Goal: Task Accomplishment & Management: Complete application form

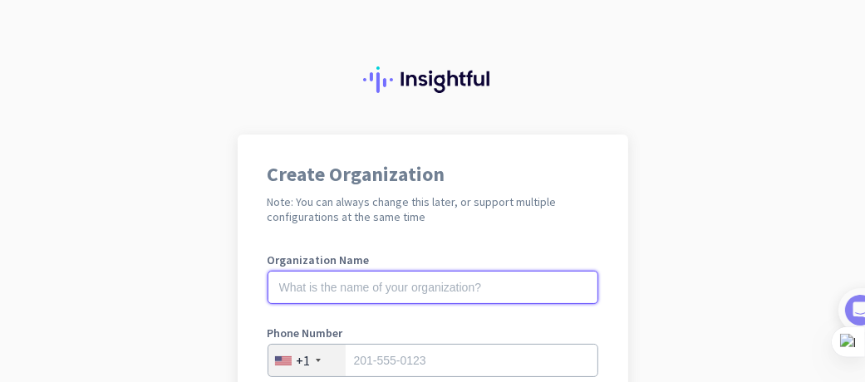
click at [523, 287] on input "text" at bounding box center [433, 287] width 331 height 33
type input "G"
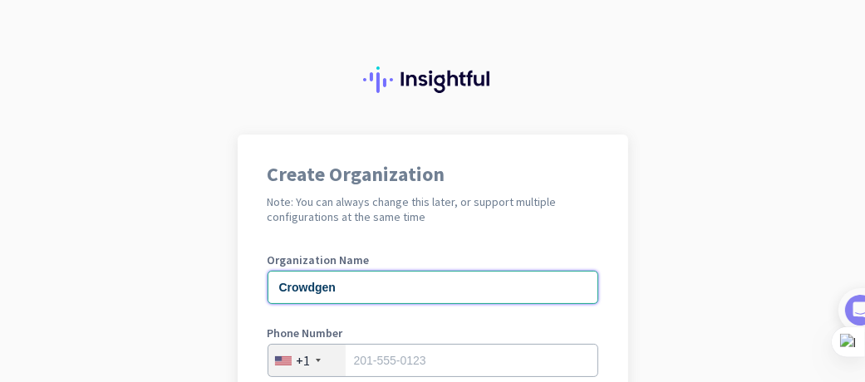
type input "Crowdgen"
click at [504, 335] on label "Phone Number" at bounding box center [433, 333] width 331 height 12
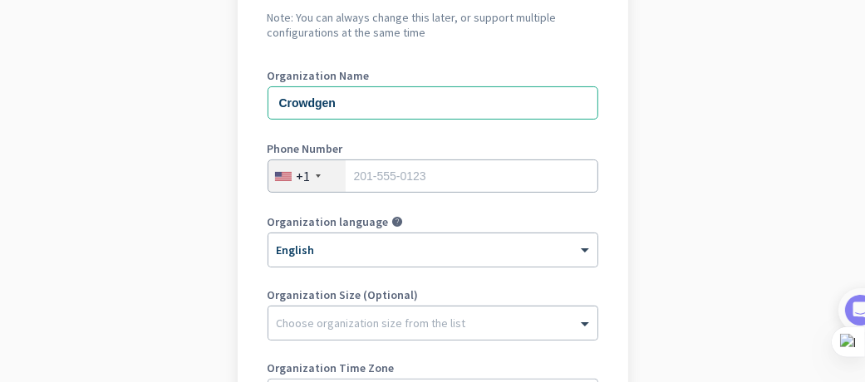
scroll to position [197, 0]
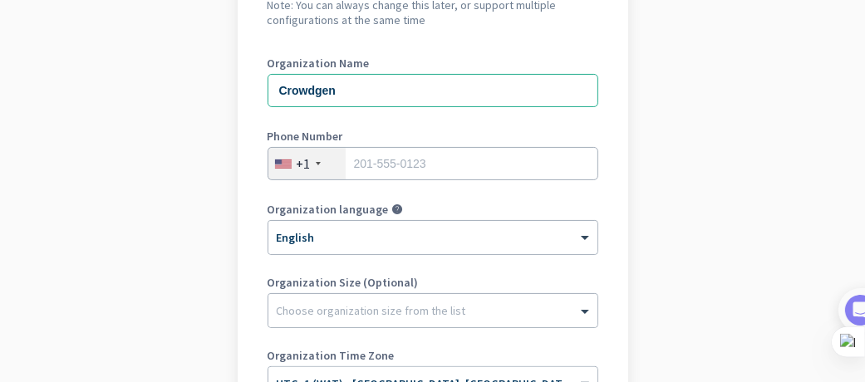
click at [324, 174] on div "+1" at bounding box center [306, 164] width 77 height 32
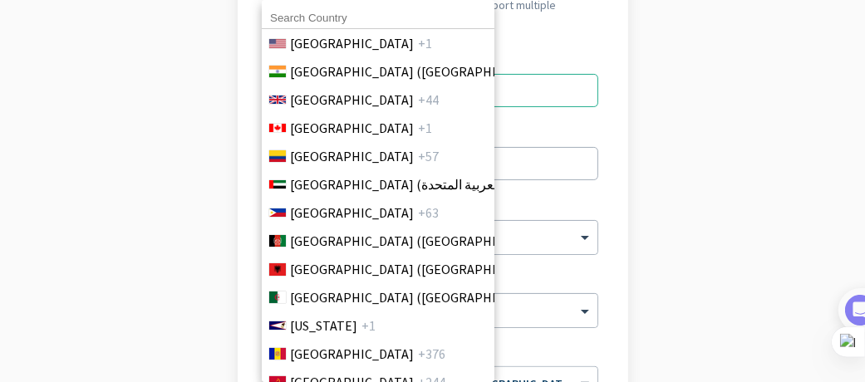
click at [379, 12] on input at bounding box center [378, 18] width 233 height 22
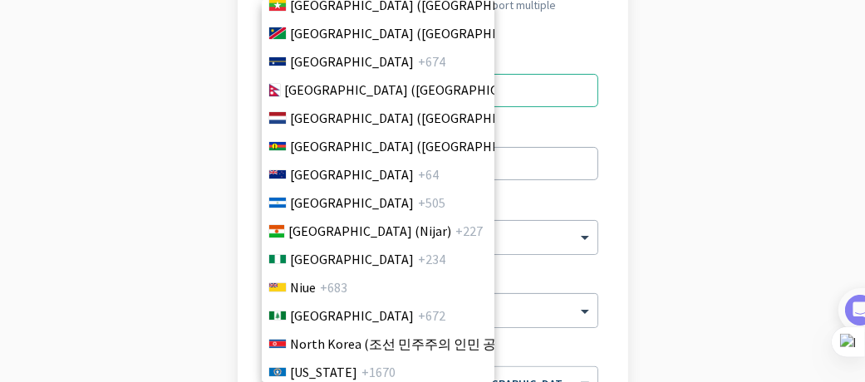
scroll to position [4331, 0]
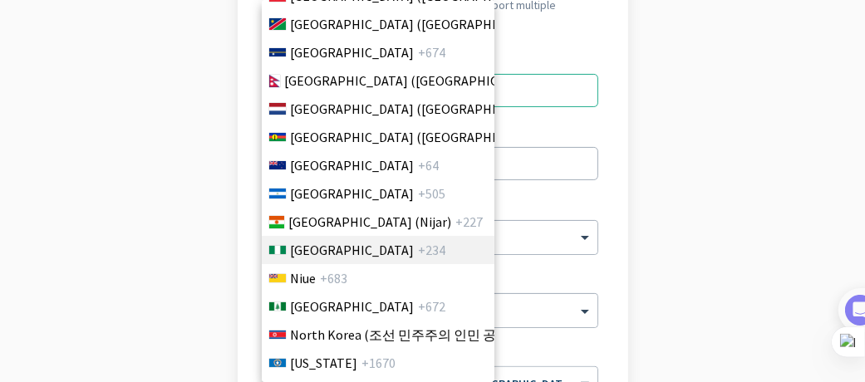
type input "ni"
click at [418, 250] on span "+234" at bounding box center [431, 250] width 27 height 20
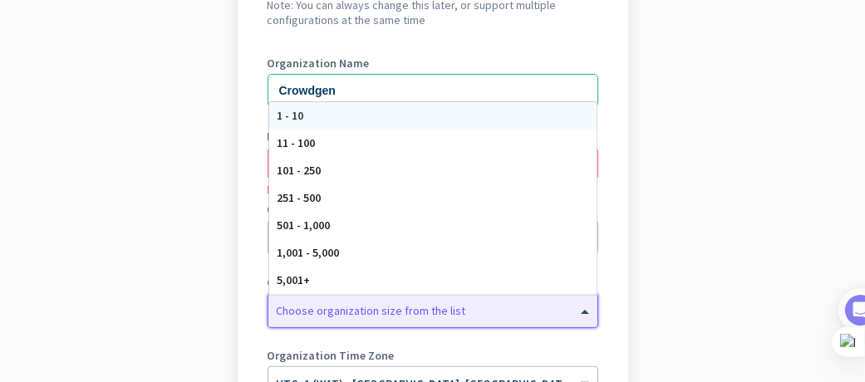
click at [395, 311] on div at bounding box center [432, 306] width 329 height 17
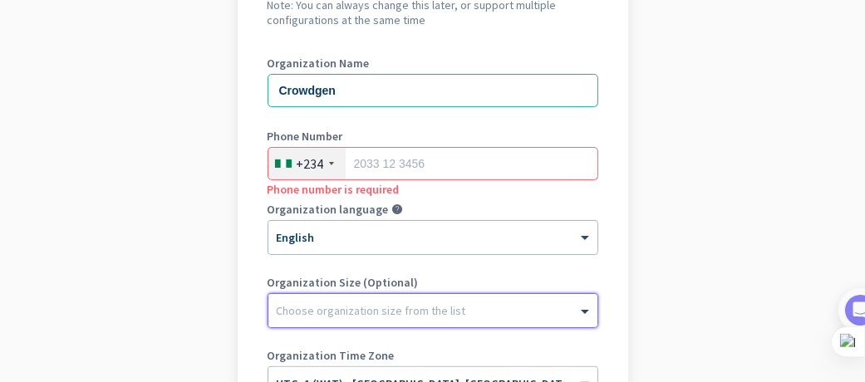
click at [371, 323] on div "Choose organization size from the list" at bounding box center [432, 310] width 329 height 33
click at [356, 296] on div "Choose organization size from the list" at bounding box center [432, 310] width 329 height 33
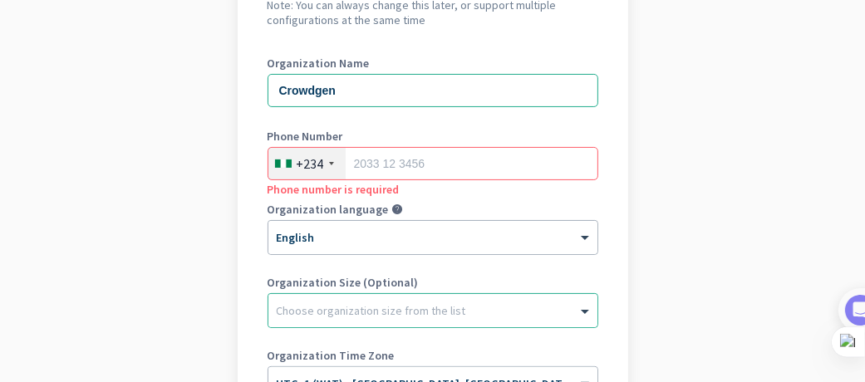
click at [365, 333] on div "Organization Size (Optional) Choose organization size from the list" at bounding box center [433, 310] width 331 height 66
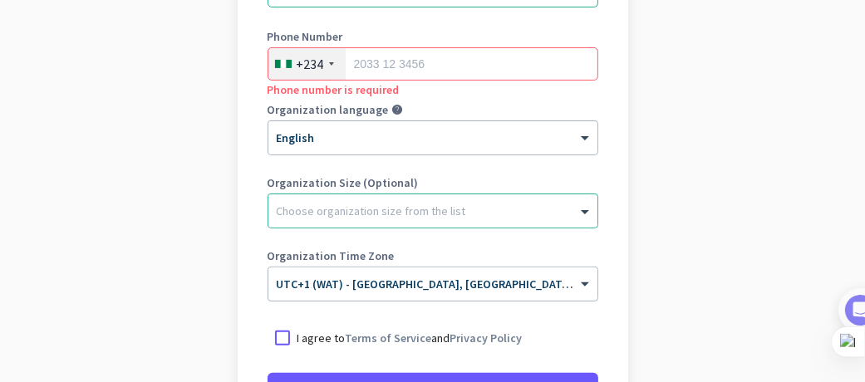
scroll to position [296, 0]
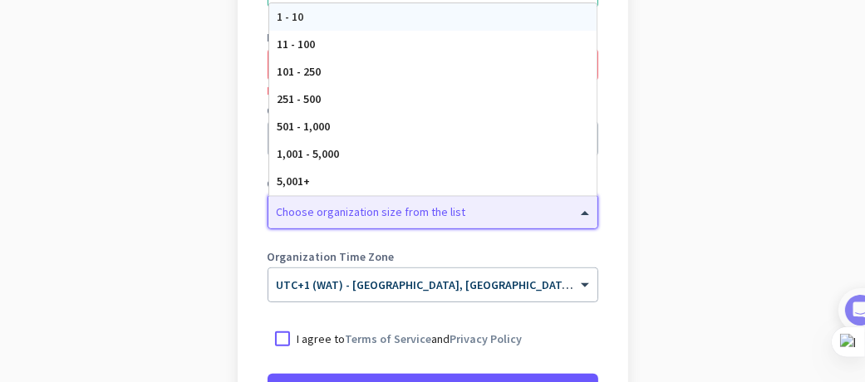
click at [429, 207] on div at bounding box center [432, 207] width 329 height 17
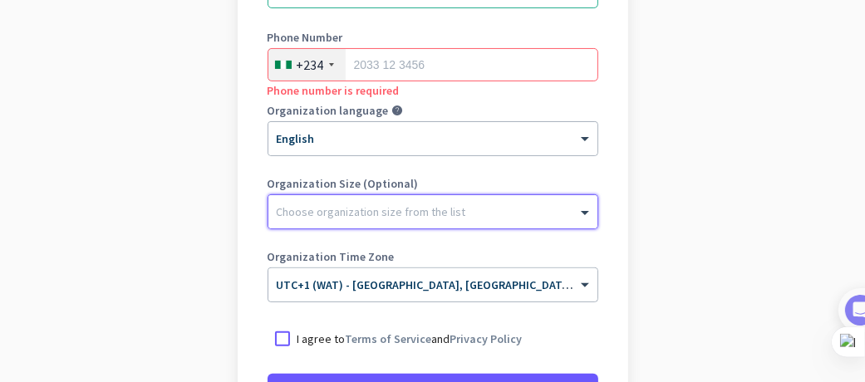
click at [429, 207] on div at bounding box center [432, 207] width 329 height 17
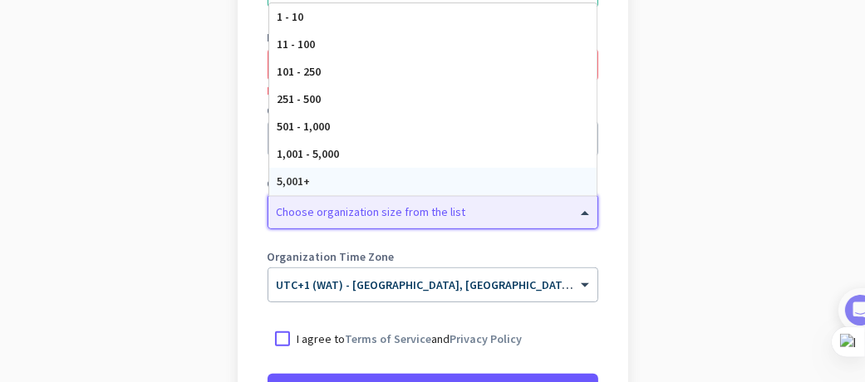
drag, startPoint x: 411, startPoint y: 205, endPoint x: 371, endPoint y: 183, distance: 45.8
click at [371, 194] on ng-select "Choose organization size from the list 1 - 10 11 - 100 101 - 250 251 - 500 501 …" at bounding box center [433, 211] width 331 height 35
click at [371, 183] on div "5,001+" at bounding box center [432, 181] width 327 height 27
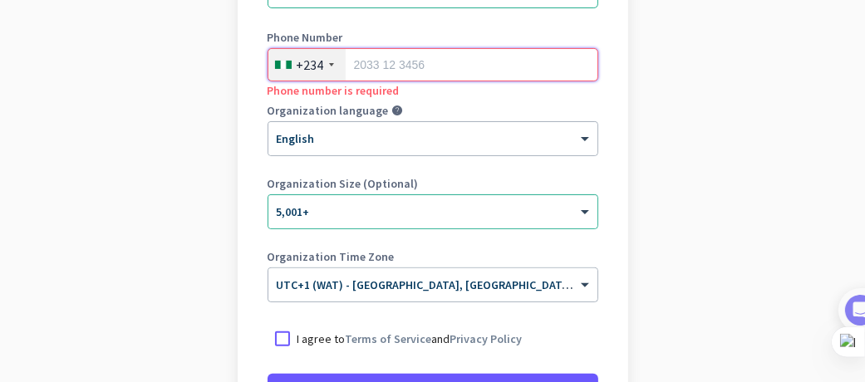
click at [397, 66] on input "tel" at bounding box center [433, 64] width 331 height 33
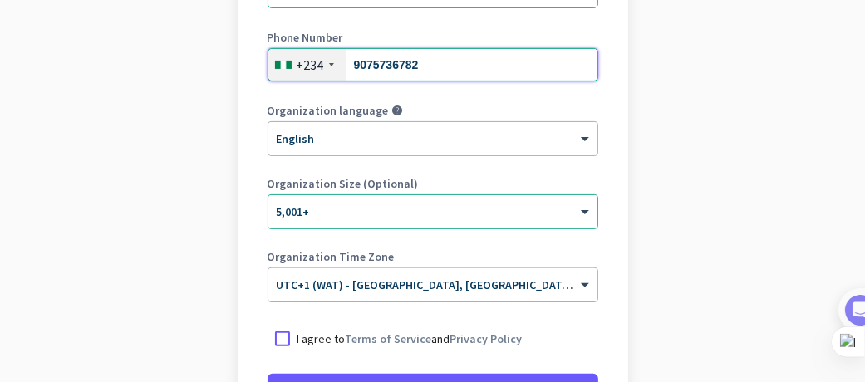
type input "9075736782"
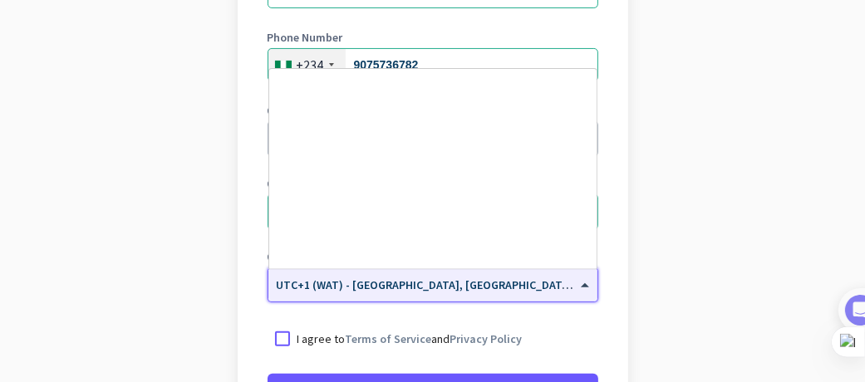
click at [428, 300] on div "× UTC+1 (WAT) - [GEOGRAPHIC_DATA], [GEOGRAPHIC_DATA], [GEOGRAPHIC_DATA], [GEOGR…" at bounding box center [432, 284] width 329 height 33
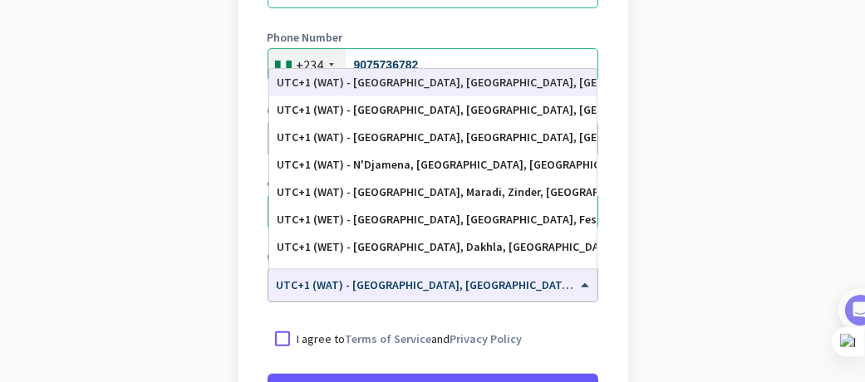
click at [409, 346] on p "I agree to Terms of Service and Privacy Policy" at bounding box center [409, 339] width 225 height 17
click at [0, 0] on input "I agree to Terms of Service and Privacy Policy" at bounding box center [0, 0] width 0 height 0
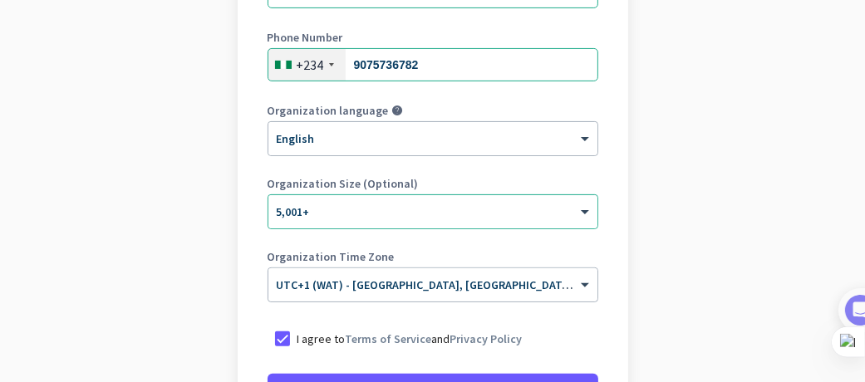
click at [543, 359] on form "Organization Name Crowdgen Phone Number [PHONE_NUMBER] Organization language he…" at bounding box center [433, 180] width 331 height 445
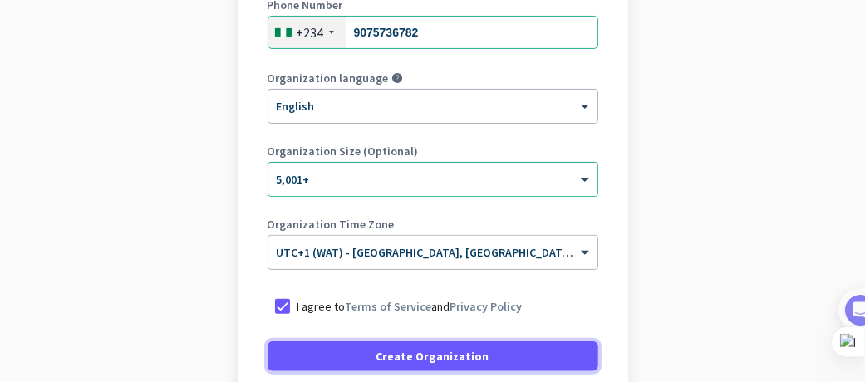
click at [543, 359] on span at bounding box center [433, 356] width 331 height 40
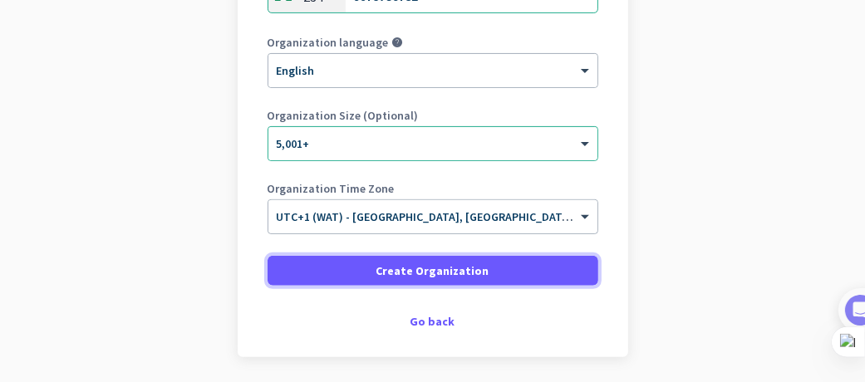
scroll to position [421, 0]
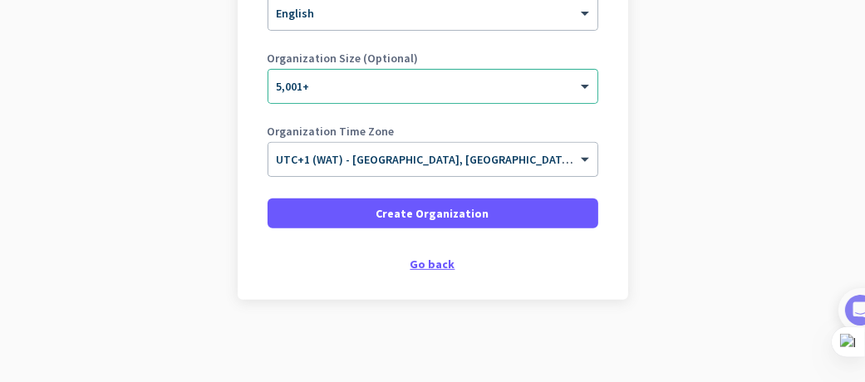
click at [412, 258] on div "Go back" at bounding box center [433, 264] width 331 height 12
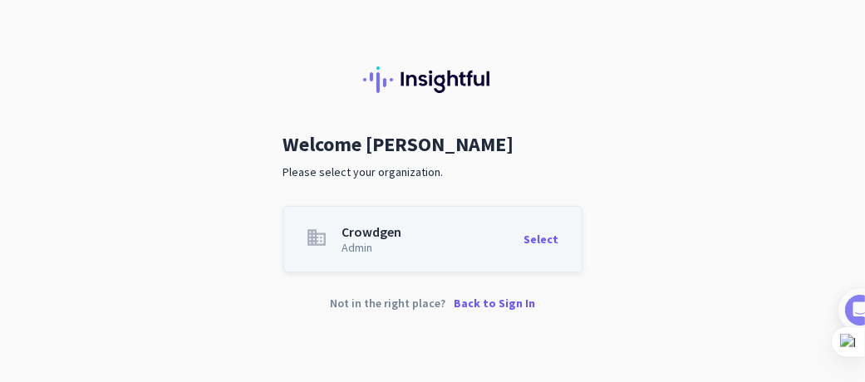
click at [543, 242] on div "Select" at bounding box center [541, 239] width 35 height 28
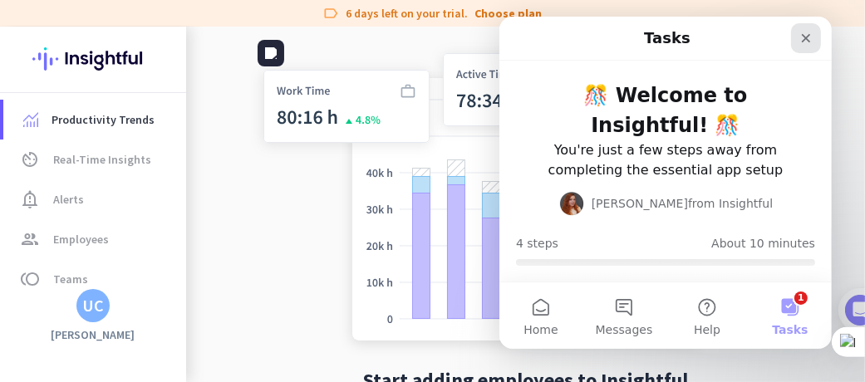
click at [802, 39] on icon "Close" at bounding box center [804, 38] width 13 height 13
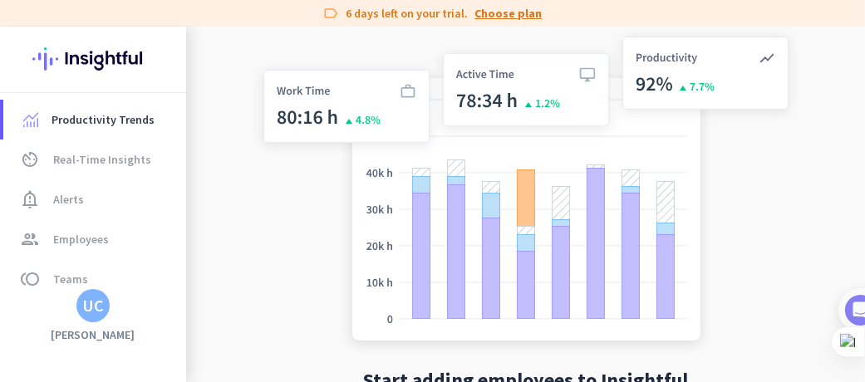
click at [492, 20] on link "Choose plan" at bounding box center [508, 13] width 67 height 17
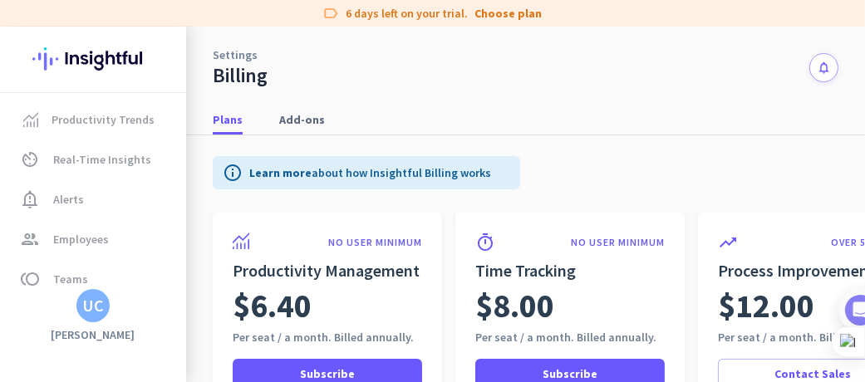
click at [495, 76] on div "Settings Billing notifications" at bounding box center [525, 57] width 679 height 61
click at [291, 118] on span "Add-ons" at bounding box center [302, 119] width 46 height 17
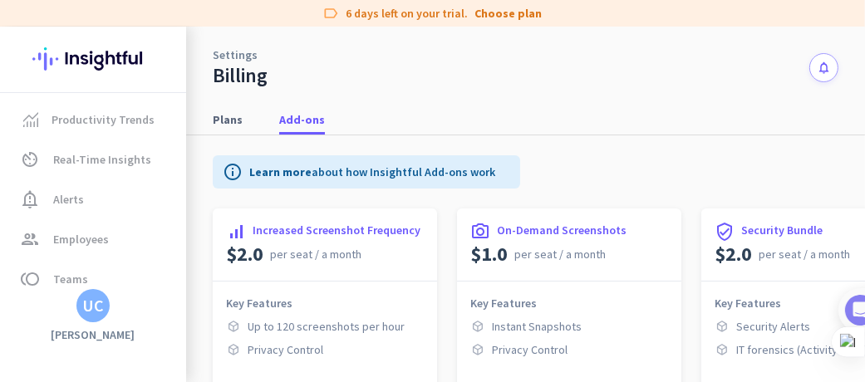
click at [254, 126] on div "Plans Add-ons" at bounding box center [525, 120] width 679 height 31
click at [240, 126] on span "Plans" at bounding box center [228, 119] width 30 height 17
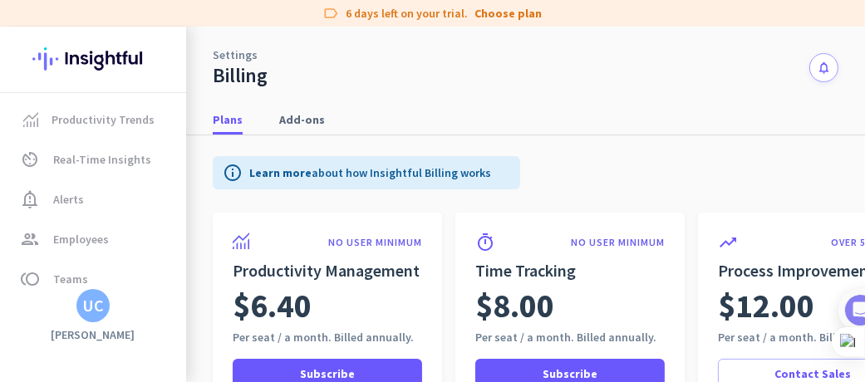
click at [103, 330] on h3 "[PERSON_NAME]" at bounding box center [93, 334] width 186 height 15
click at [577, 135] on div "info Learn more about how Insightful Billing works Monthly Billing Annual Billi…" at bounding box center [691, 173] width 957 height 77
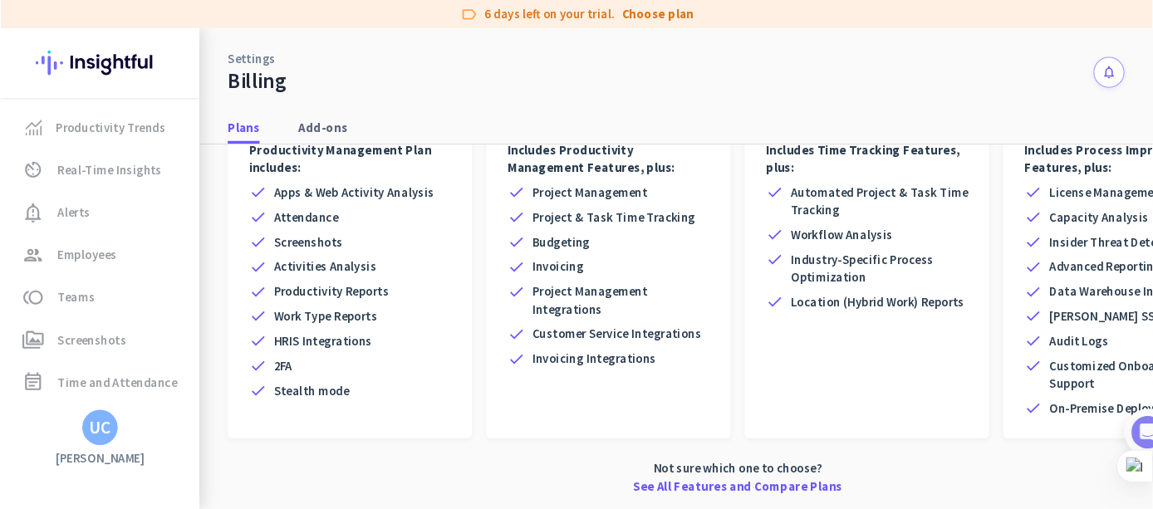
scroll to position [268, 0]
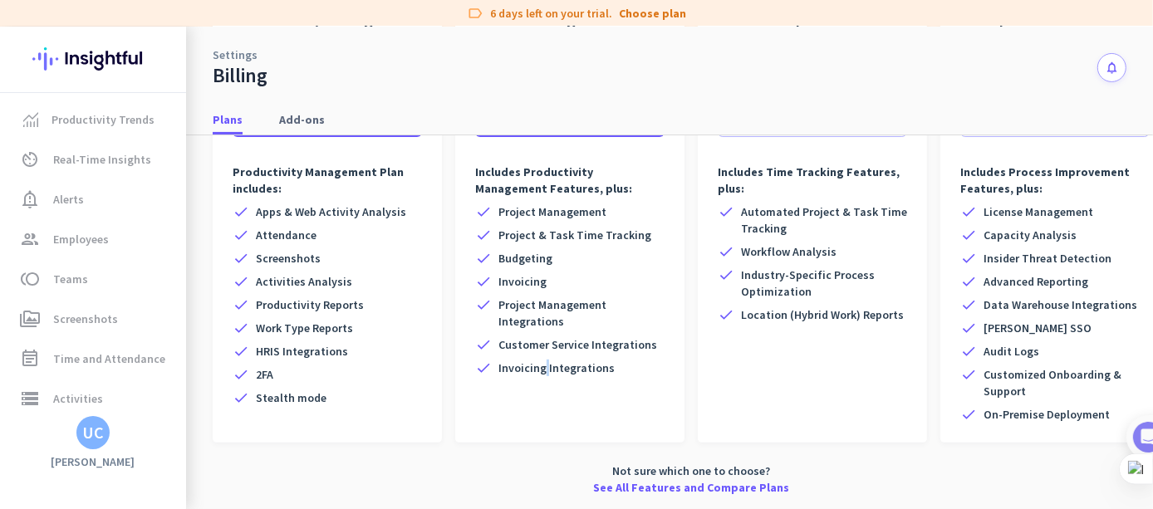
drag, startPoint x: 819, startPoint y: 0, endPoint x: 542, endPoint y: 420, distance: 503.7
click at [542, 381] on div "timer NO USER MINIMUM Time Tracking $8.00 Per seat / a month. Billed annually. …" at bounding box center [569, 202] width 229 height 482
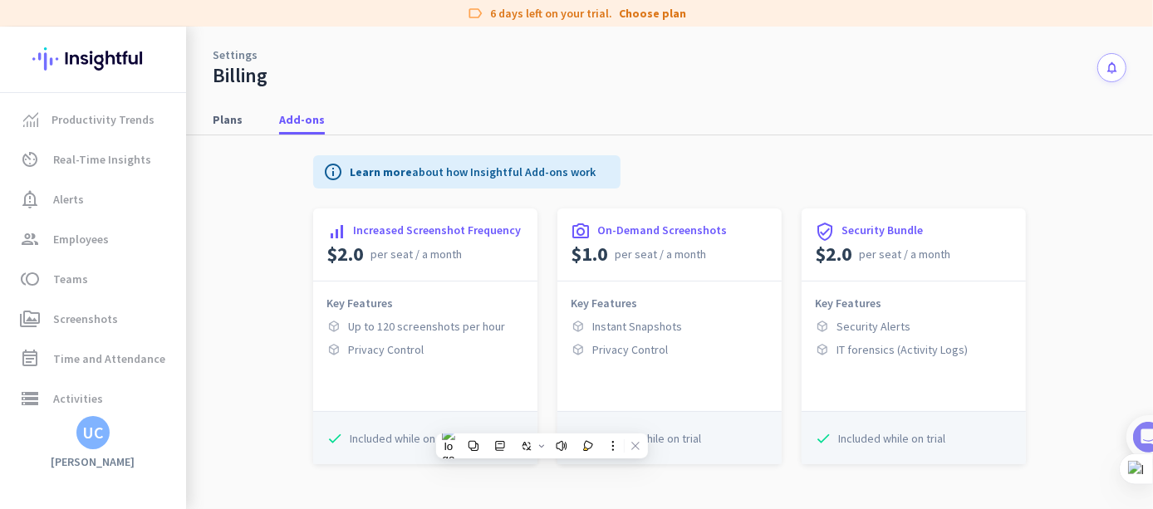
click at [95, 381] on h3 "[PERSON_NAME]" at bounding box center [93, 461] width 186 height 15
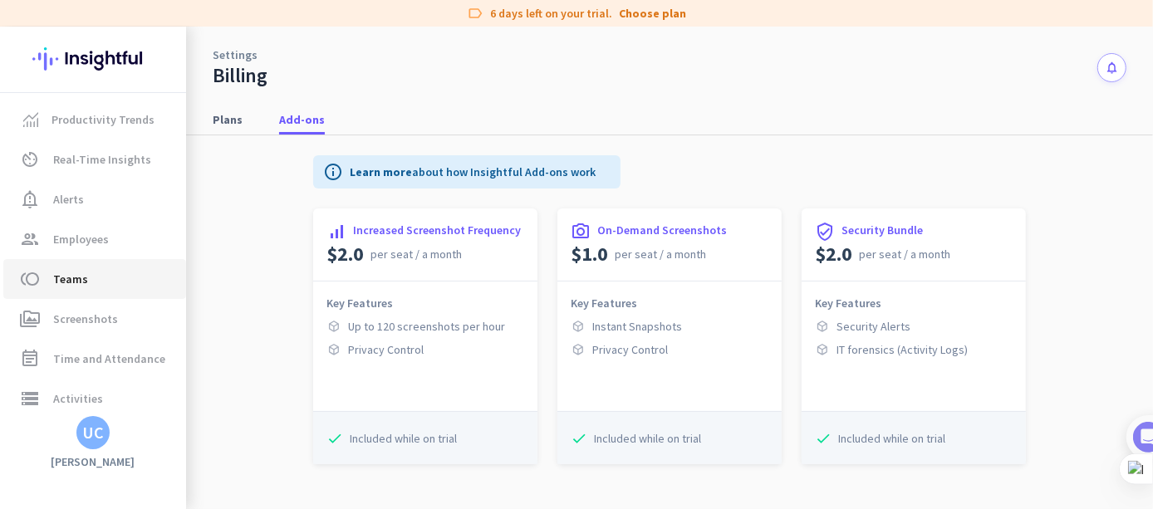
click at [69, 297] on link "toll Teams" at bounding box center [94, 279] width 183 height 40
